Goal: Entertainment & Leisure: Consume media (video, audio)

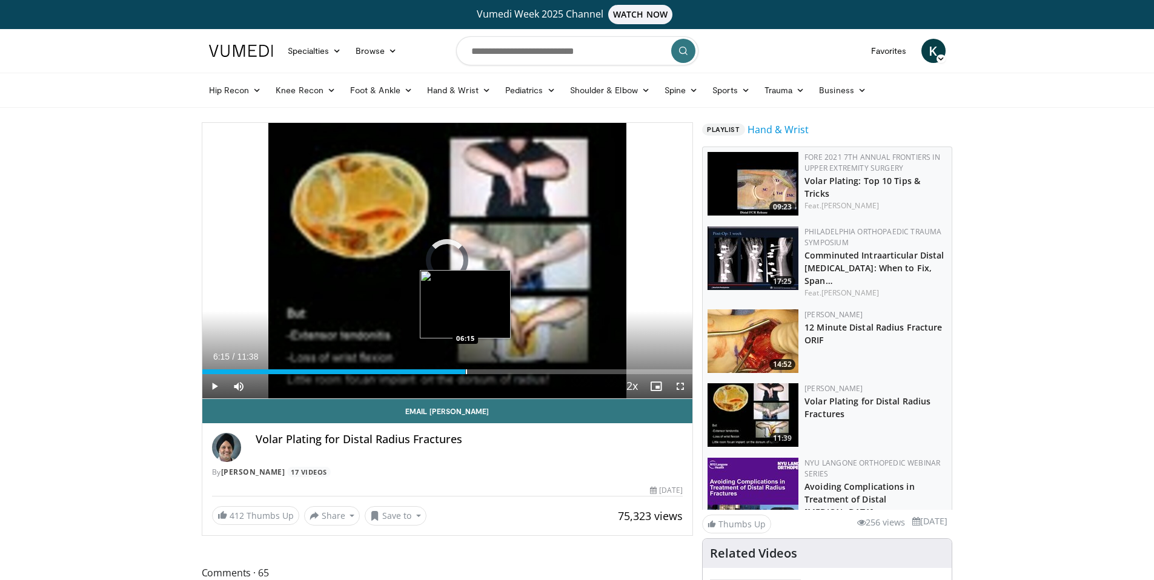
click at [465, 367] on div "Loaded : 5.71% 06:15 06:15" at bounding box center [447, 369] width 491 height 12
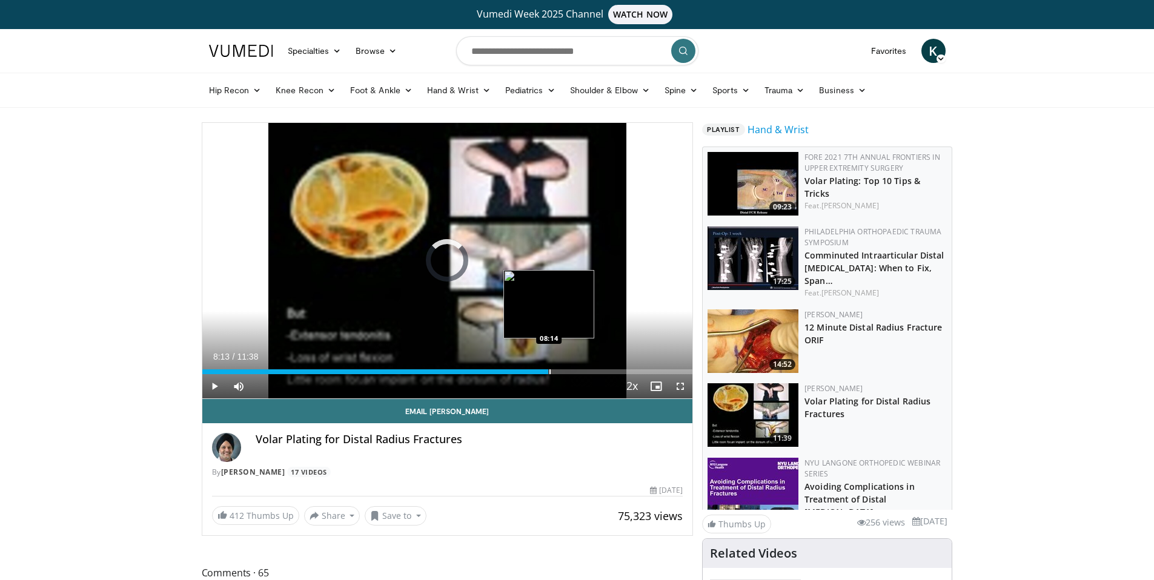
click at [550, 373] on div "Progress Bar" at bounding box center [550, 372] width 1 height 5
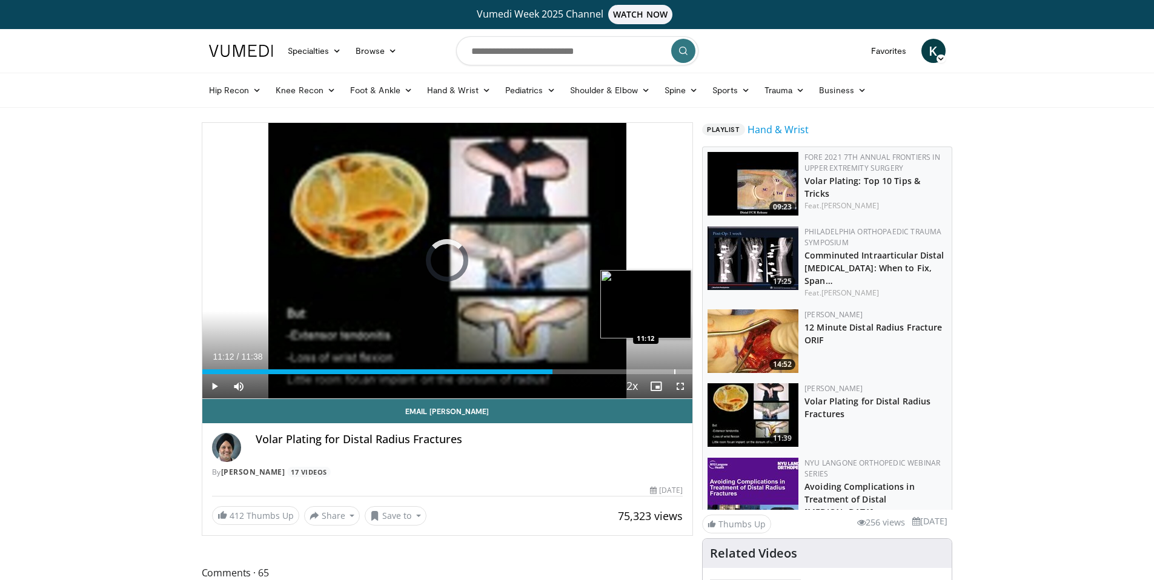
click at [674, 373] on div "Progress Bar" at bounding box center [674, 372] width 1 height 5
click at [684, 373] on div "Progress Bar" at bounding box center [684, 372] width 1 height 5
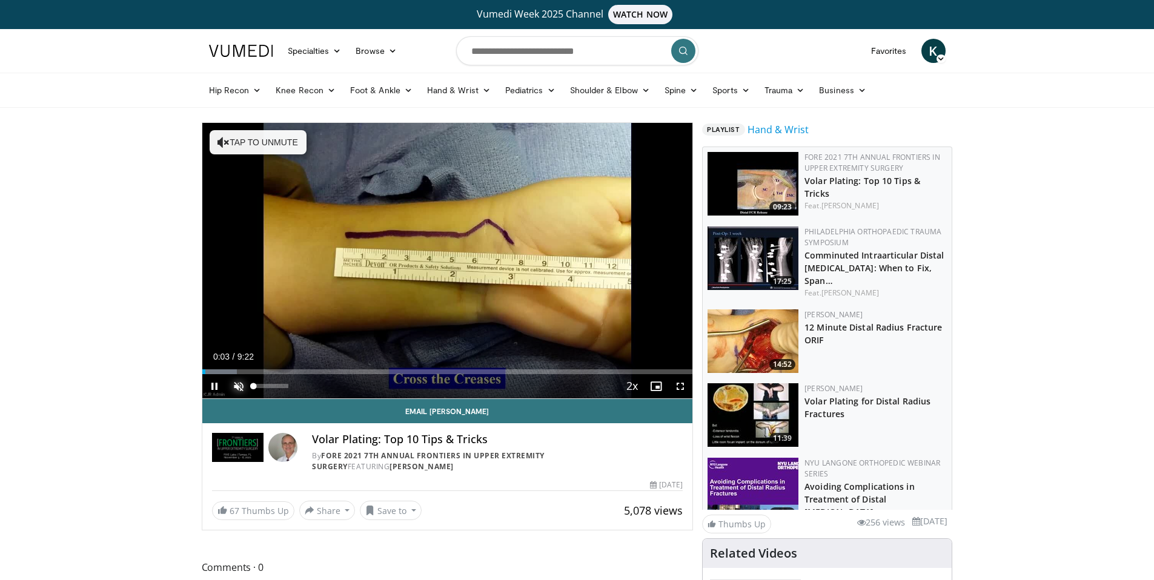
click at [239, 394] on span "Video Player" at bounding box center [239, 386] width 24 height 24
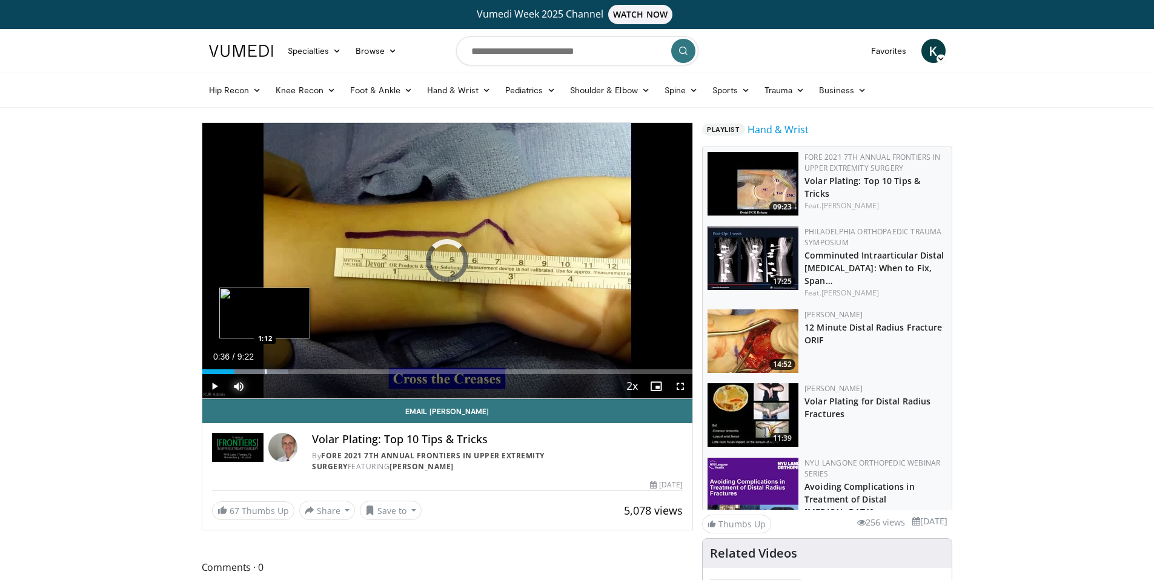
click at [265, 370] on div "Progress Bar" at bounding box center [265, 372] width 1 height 5
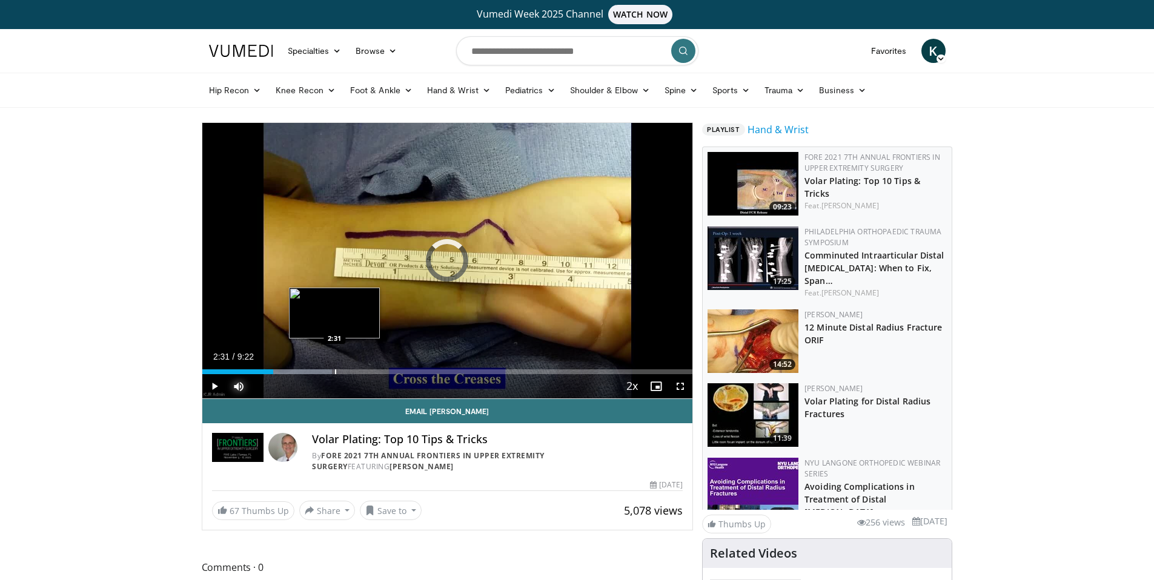
click at [335, 371] on div "Progress Bar" at bounding box center [335, 372] width 1 height 5
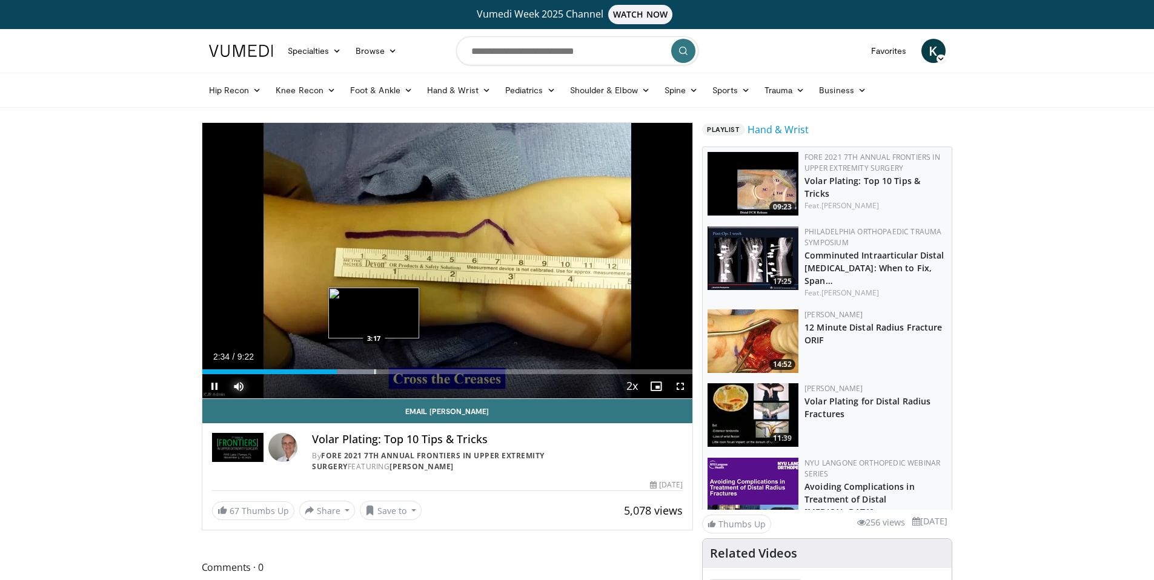
click at [374, 370] on div "Progress Bar" at bounding box center [374, 372] width 1 height 5
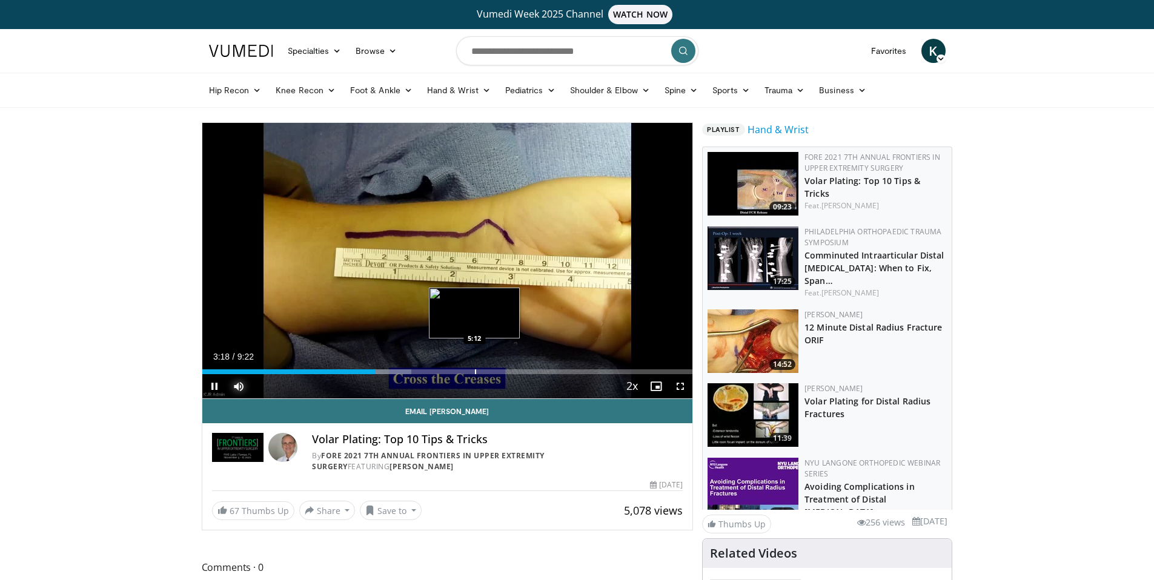
click at [475, 365] on div "Loaded : 42.70% 3:18 5:12" at bounding box center [447, 369] width 491 height 12
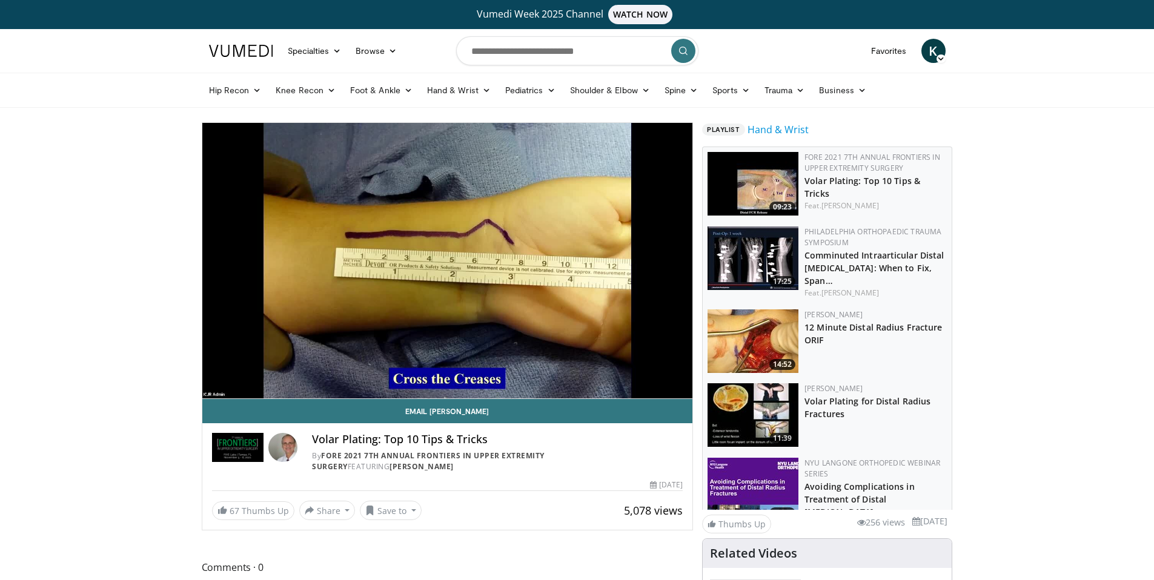
click at [544, 371] on video-js "**********" at bounding box center [447, 261] width 491 height 276
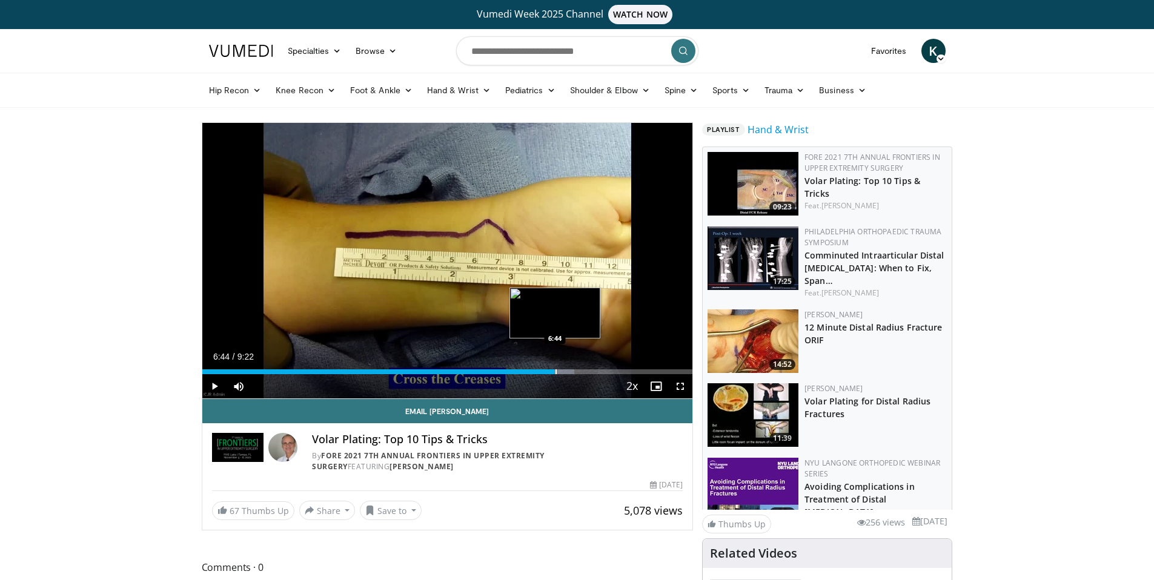
click at [556, 372] on div "Progress Bar" at bounding box center [556, 372] width 1 height 5
click at [603, 368] on video-js "**********" at bounding box center [447, 261] width 491 height 276
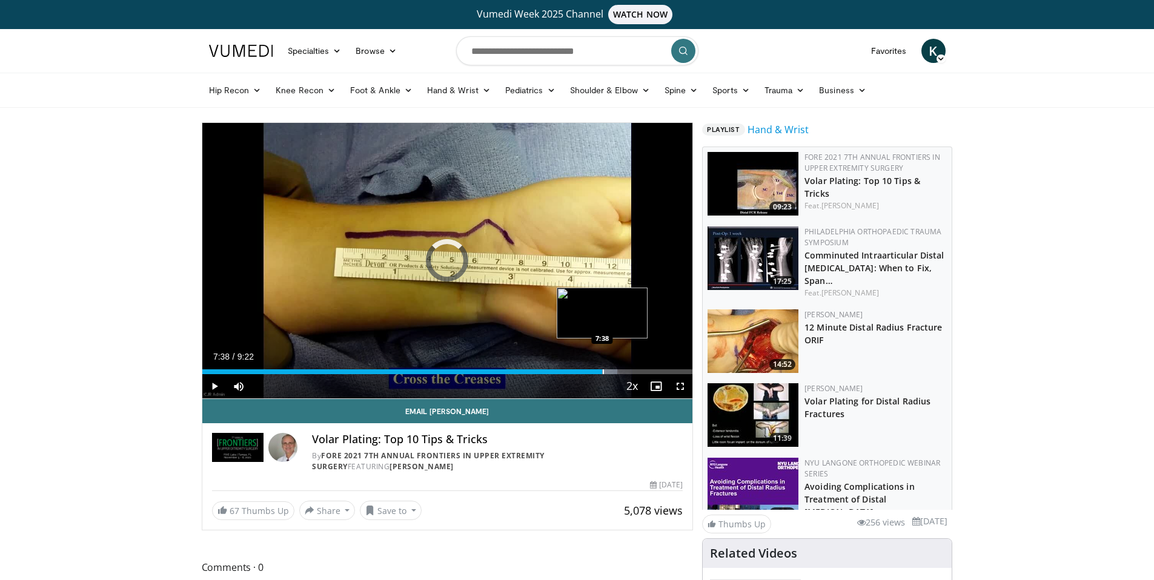
click at [603, 371] on div "Progress Bar" at bounding box center [603, 372] width 1 height 5
click at [641, 370] on div "Progress Bar" at bounding box center [641, 372] width 1 height 5
click at [671, 373] on div "Progress Bar" at bounding box center [671, 372] width 1 height 5
